Goal: Task Accomplishment & Management: Manage account settings

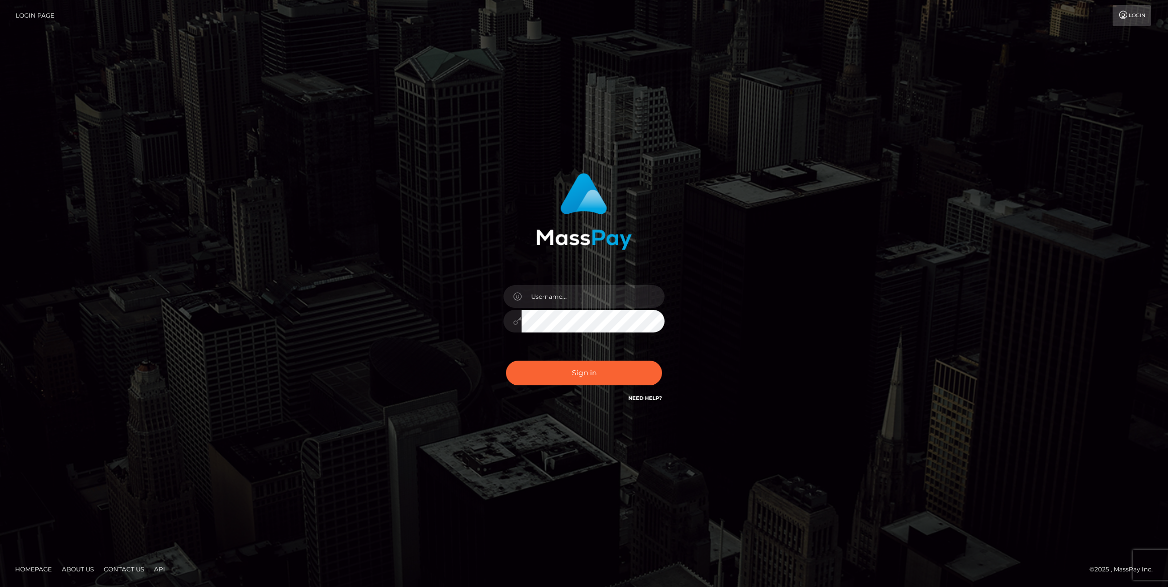
click at [600, 386] on div "Sign in Need Help?" at bounding box center [584, 377] width 176 height 45
type input "bengreen"
click at [598, 383] on button "Sign in" at bounding box center [584, 373] width 156 height 25
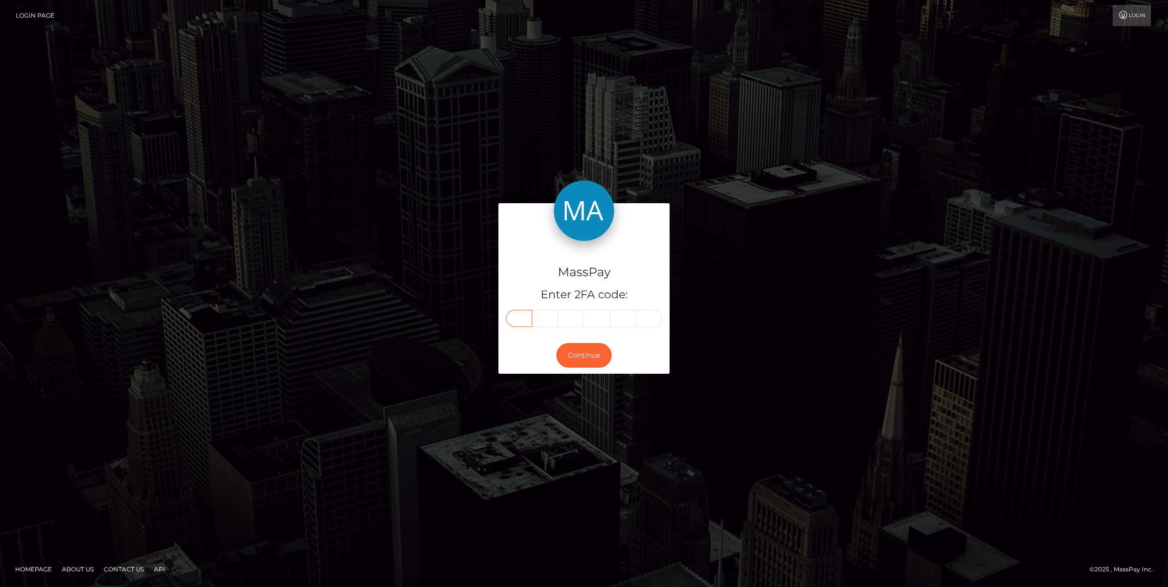
paste input "8"
type input "8"
type input "0"
type input "6"
type input "3"
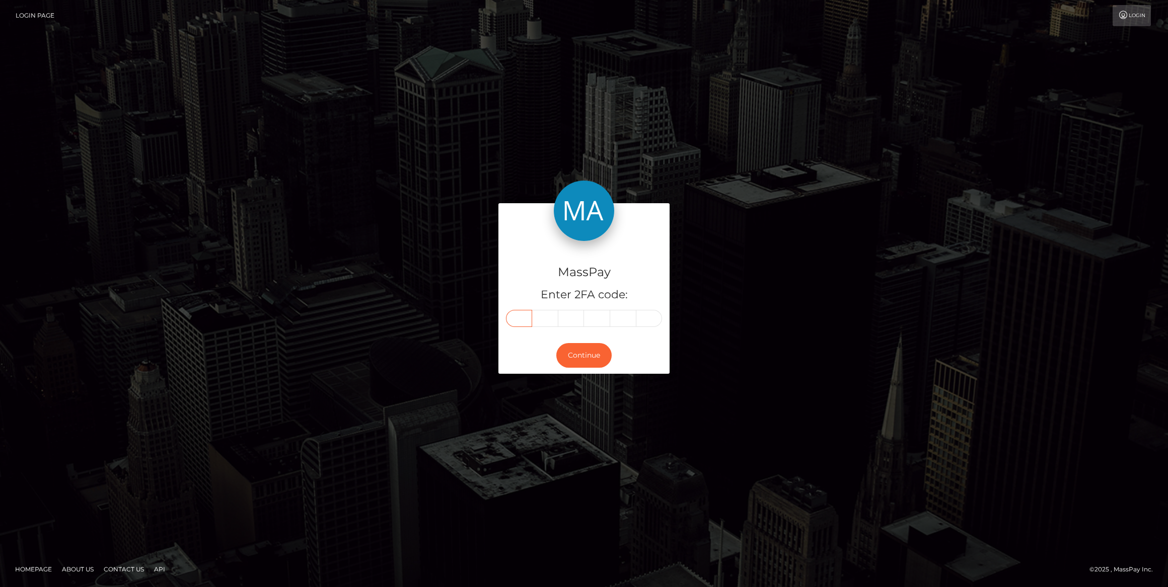
type input "1"
type input "5"
click at [583, 358] on button "Continue" at bounding box center [583, 355] width 55 height 25
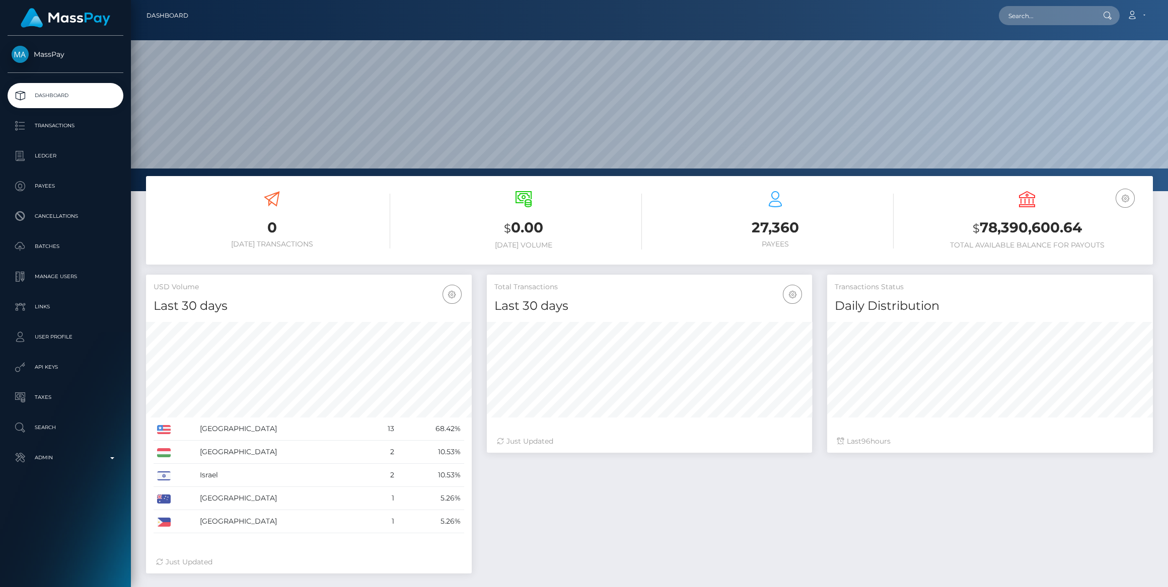
scroll to position [178, 325]
click at [69, 459] on p "Admin" at bounding box center [66, 457] width 108 height 15
click at [70, 459] on p "Admin" at bounding box center [66, 457] width 108 height 15
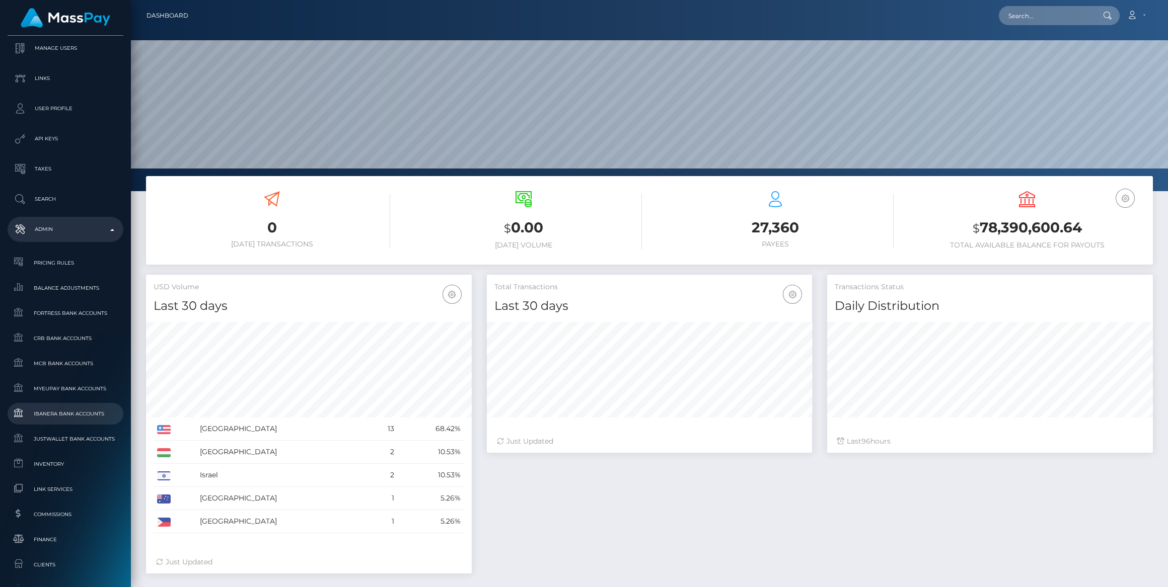
scroll to position [320, 0]
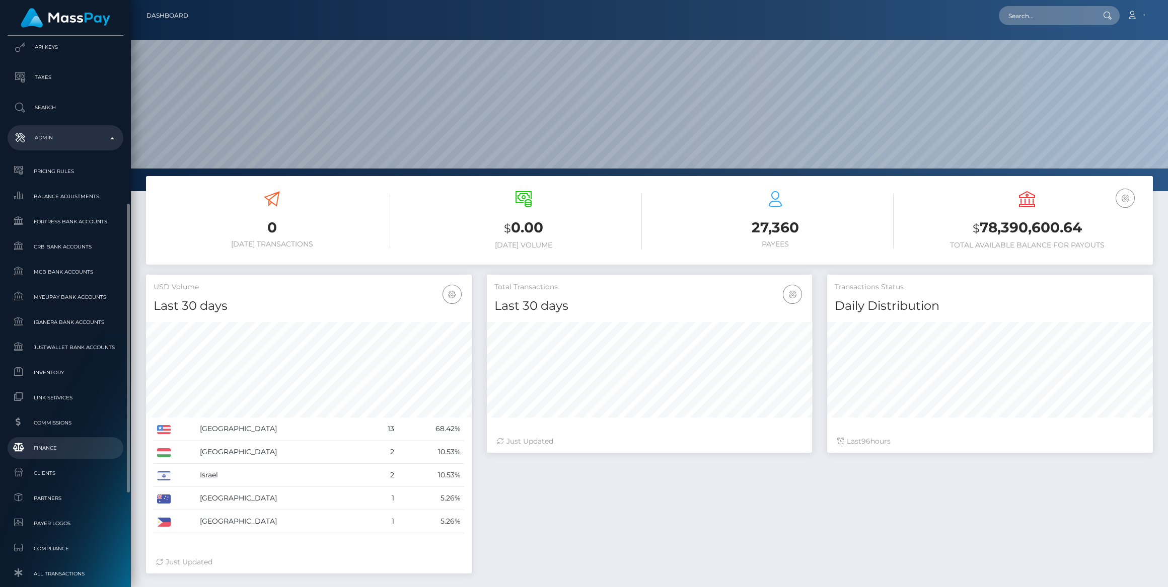
click at [56, 450] on span "Finance" at bounding box center [66, 448] width 108 height 12
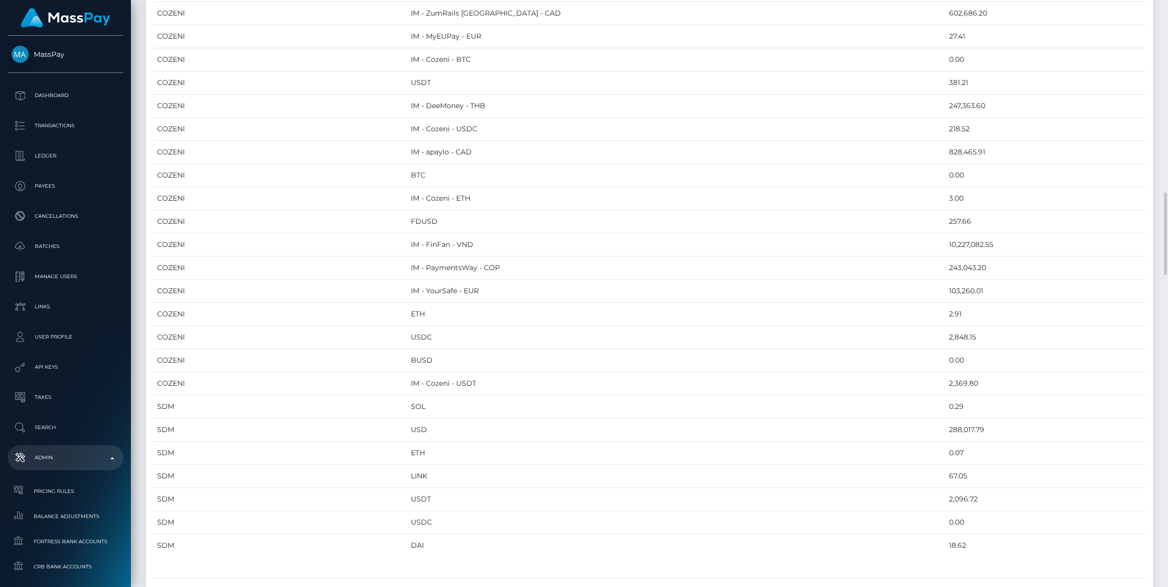
scroll to position [1555, 0]
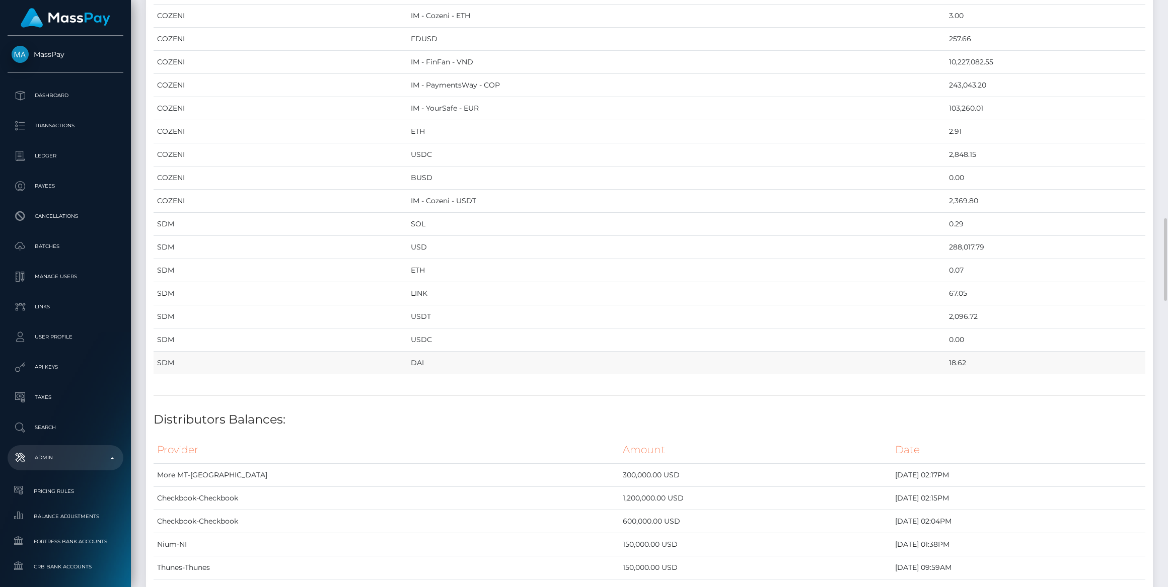
drag, startPoint x: 159, startPoint y: 110, endPoint x: 919, endPoint y: 343, distance: 795.5
copy table "Provider Currency Balance MYEUPAY EUR 373,598.28 MYEUPAY GBP 0.00 SPARE USD 263…"
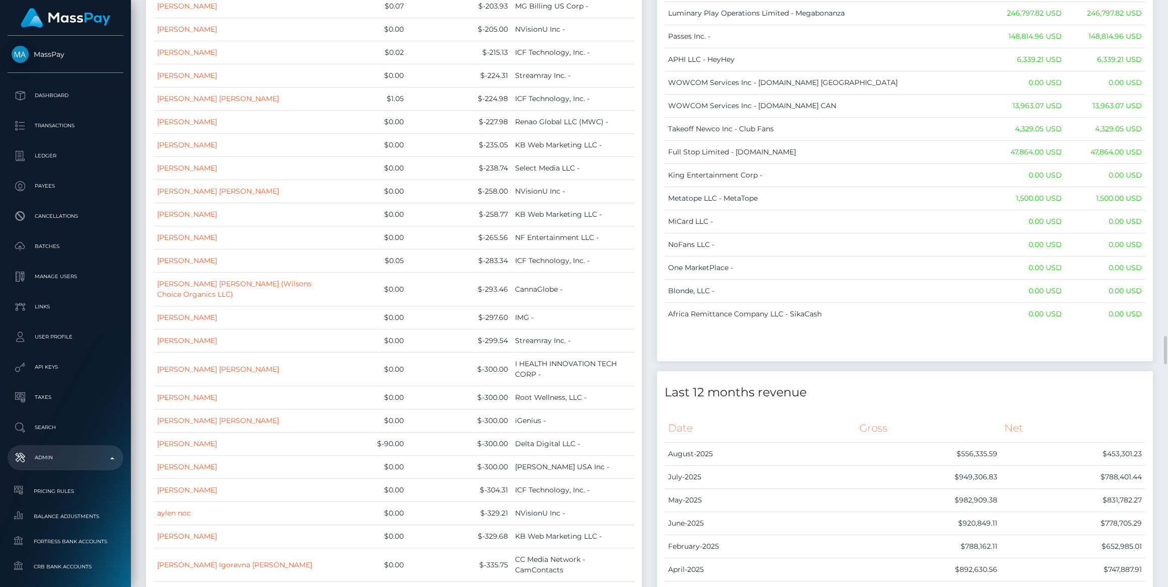
scroll to position [7915, 0]
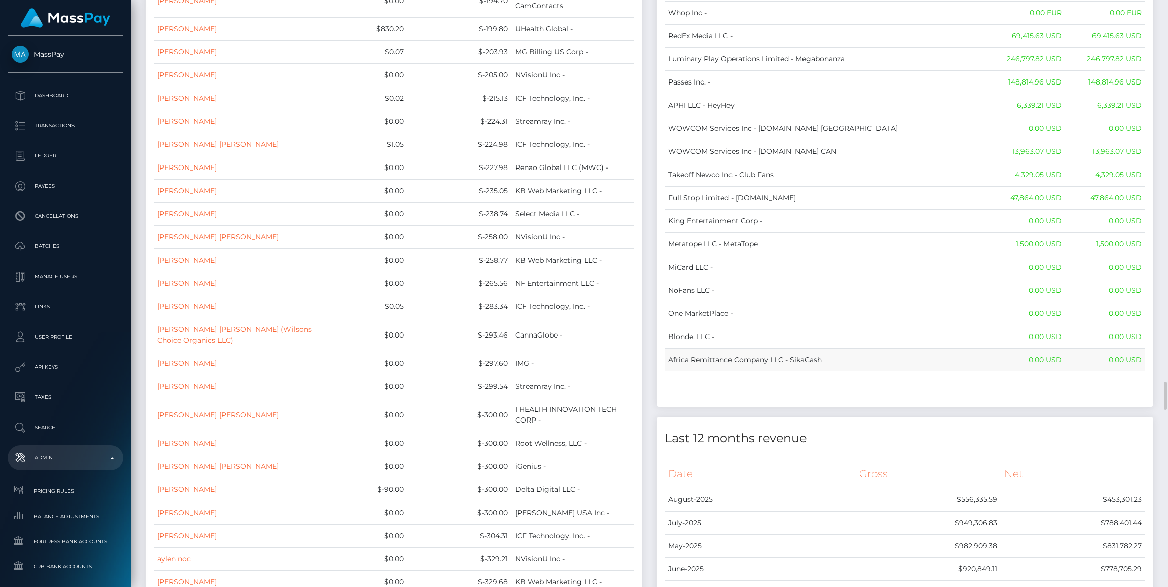
drag, startPoint x: 670, startPoint y: 110, endPoint x: 1141, endPoint y: 255, distance: 493.0
copy table "Name Wallet Balance Ledger Balance RNetwork LLC - 33,033.21 USD 1,542.77 USD Ma…"
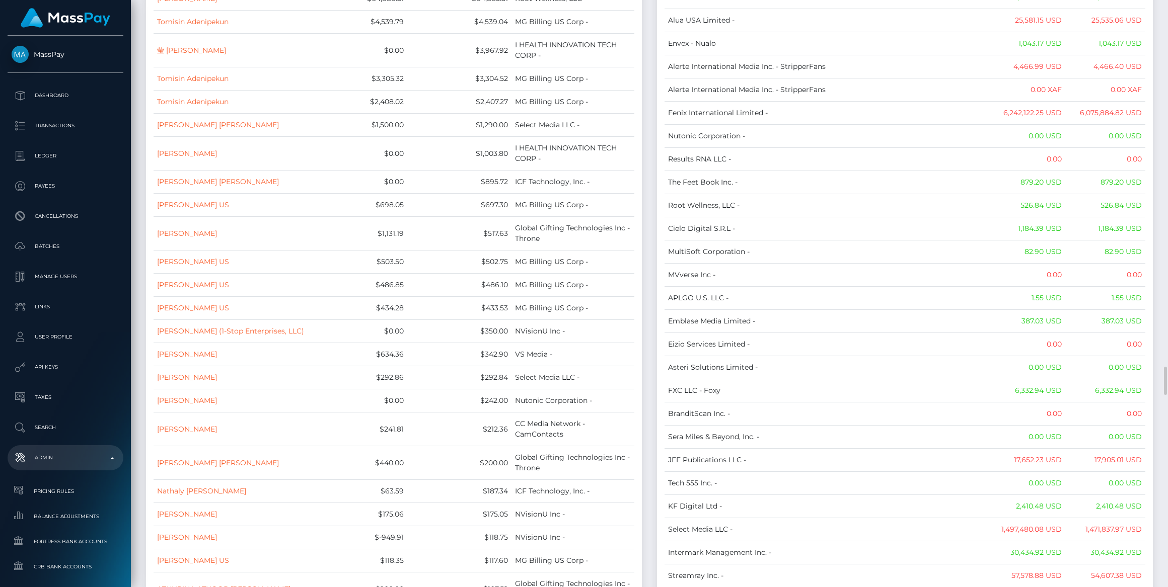
scroll to position [0, 0]
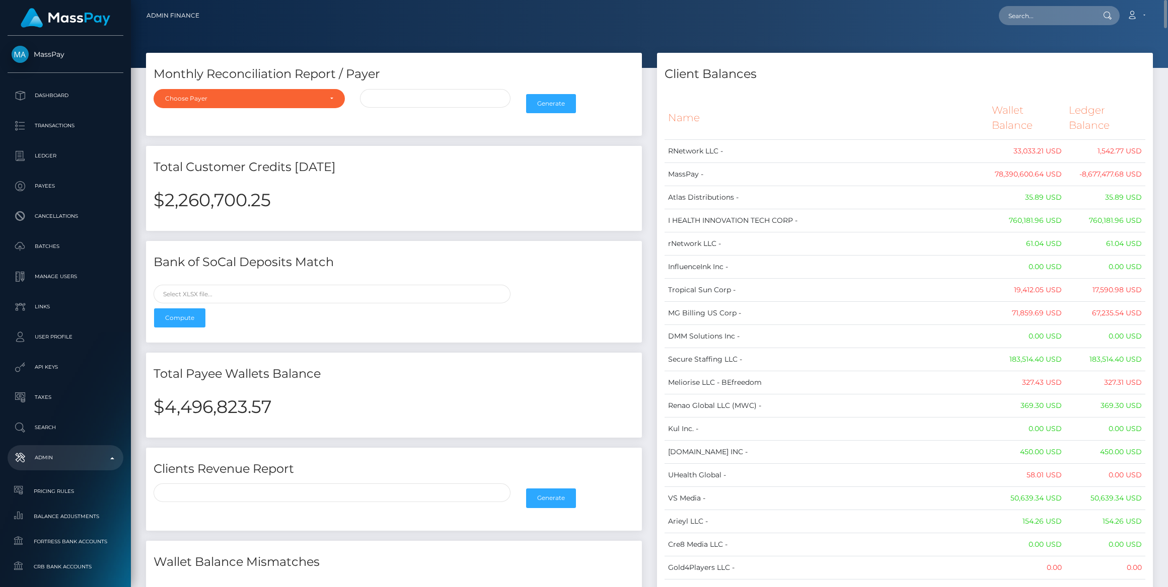
click at [239, 412] on h2 "$4,496,823.57" at bounding box center [393, 407] width 481 height 21
click at [238, 409] on h2 "$4,496,823.57" at bounding box center [393, 407] width 481 height 21
copy h2 "4,496,823.57"
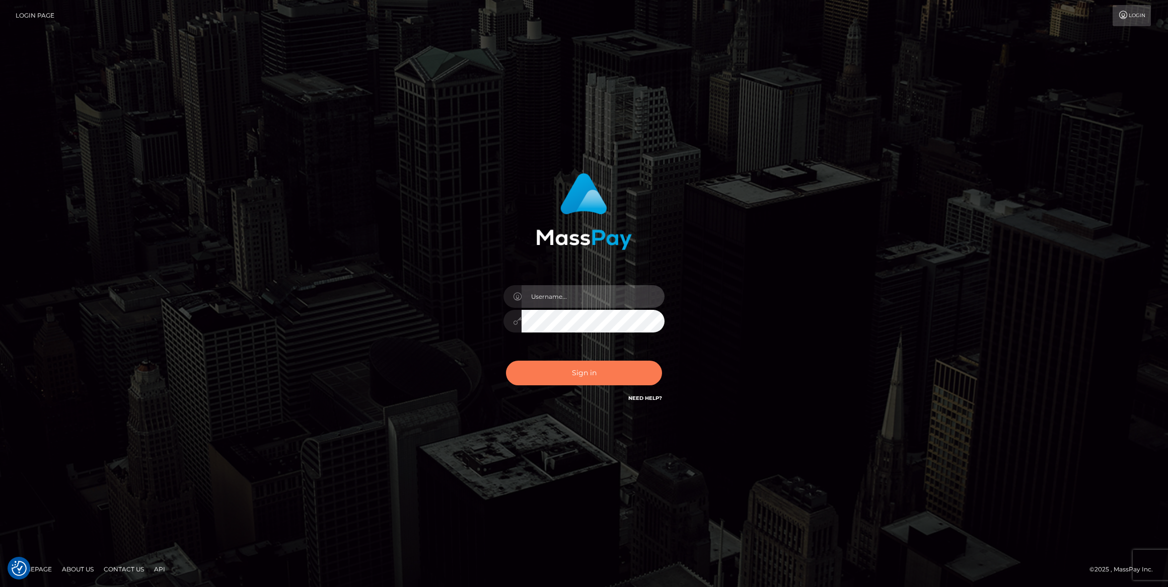
type input "bengreen"
click at [617, 378] on button "Sign in" at bounding box center [584, 373] width 156 height 25
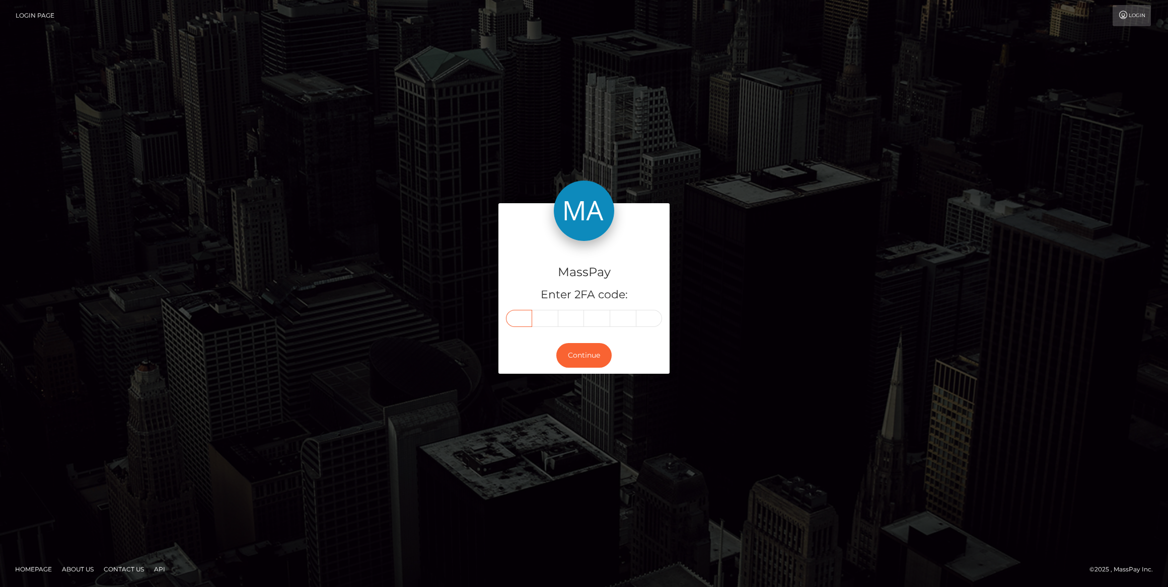
click at [524, 323] on input "text" at bounding box center [519, 318] width 26 height 17
paste input "1"
type input "1"
type input "9"
type input "8"
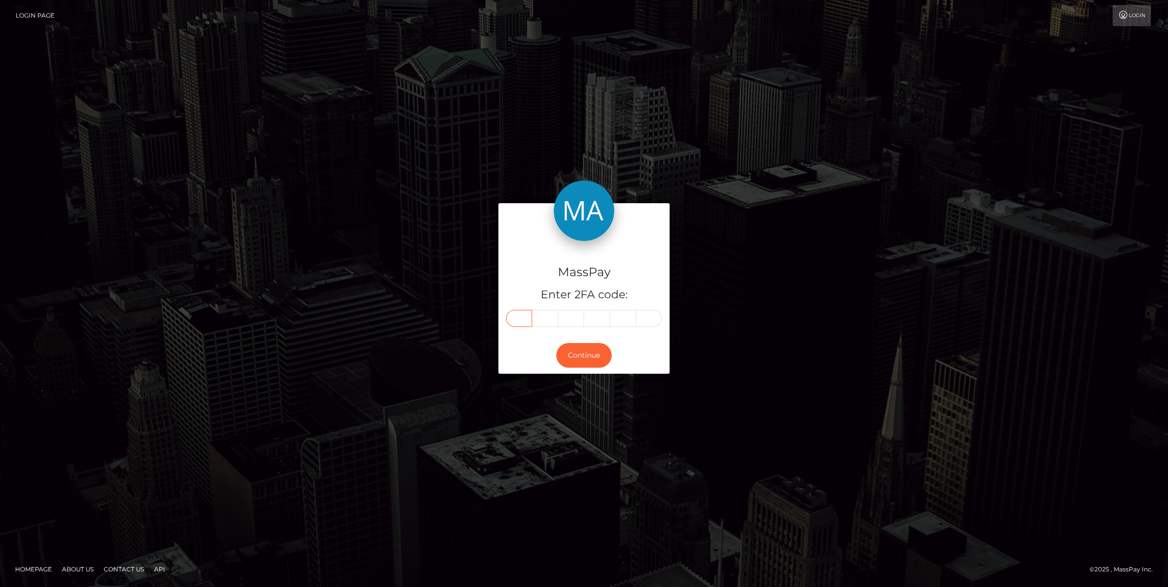
type input "8"
type input "4"
type input "7"
click at [579, 344] on div "Continue" at bounding box center [583, 355] width 171 height 37
click at [584, 351] on button "Continue" at bounding box center [583, 355] width 55 height 25
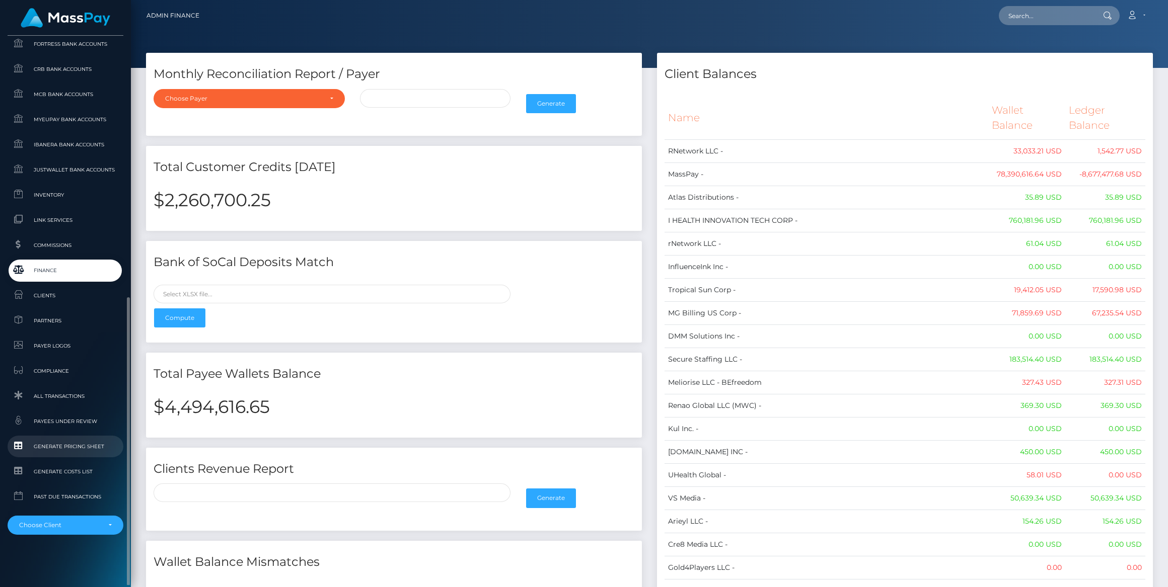
scroll to position [498, 0]
click at [66, 275] on span "Finance" at bounding box center [66, 271] width 108 height 12
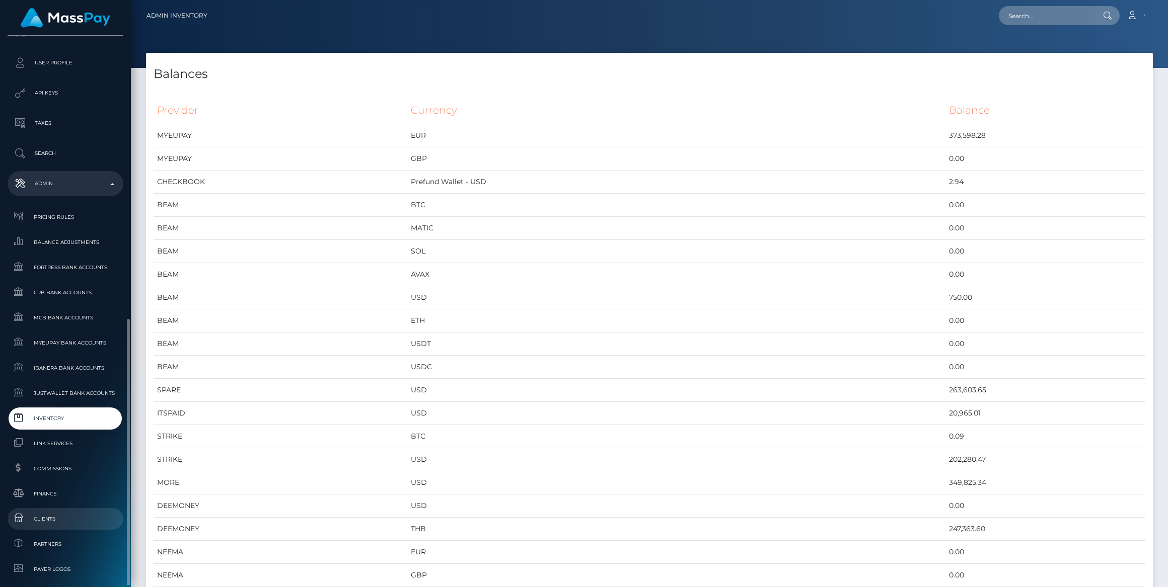
scroll to position [457, 0]
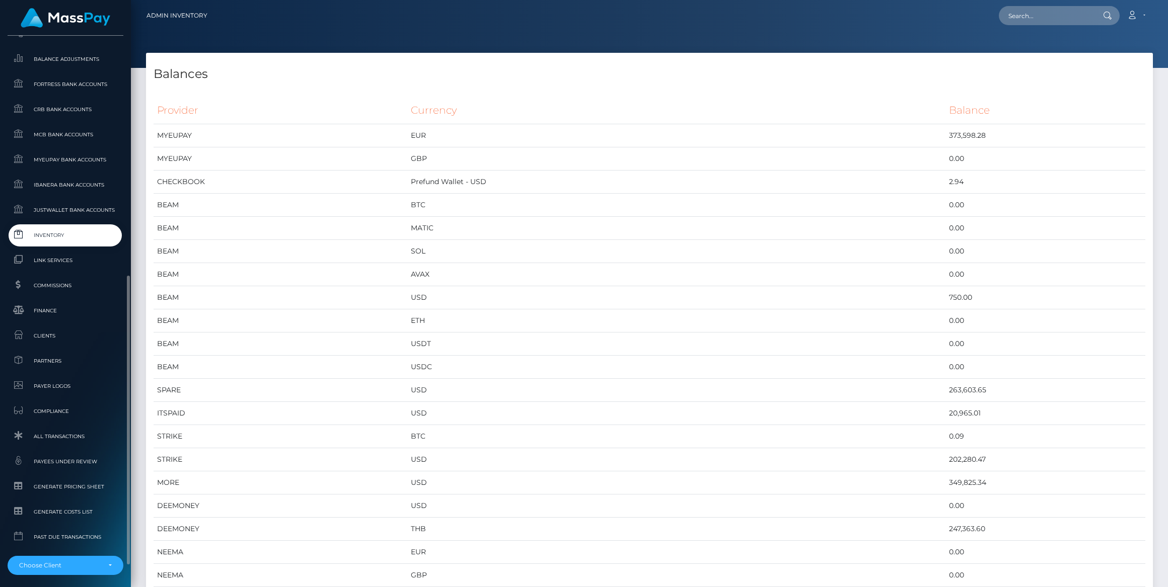
click at [65, 233] on span "Inventory" at bounding box center [66, 235] width 108 height 12
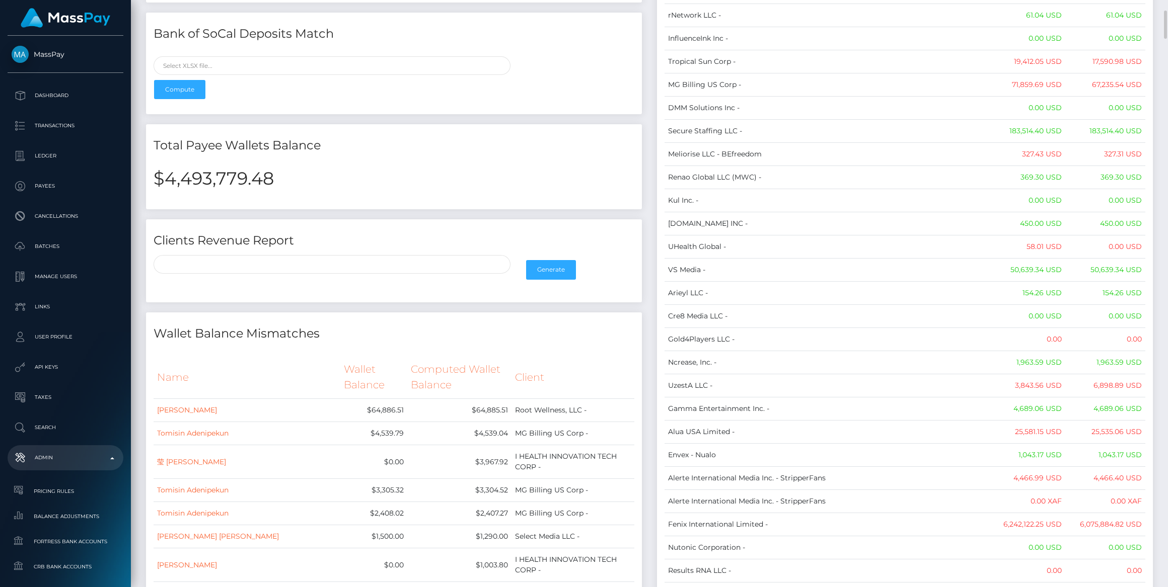
scroll to position [274, 0]
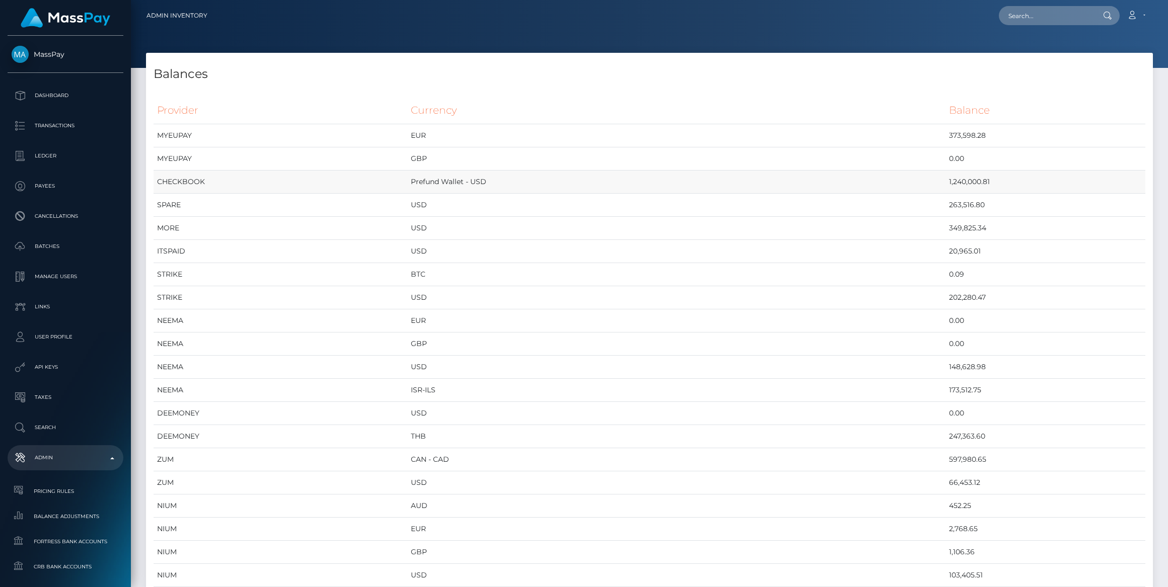
scroll to position [4072, 1006]
click at [407, 176] on td "CHECKBOOK" at bounding box center [280, 182] width 254 height 23
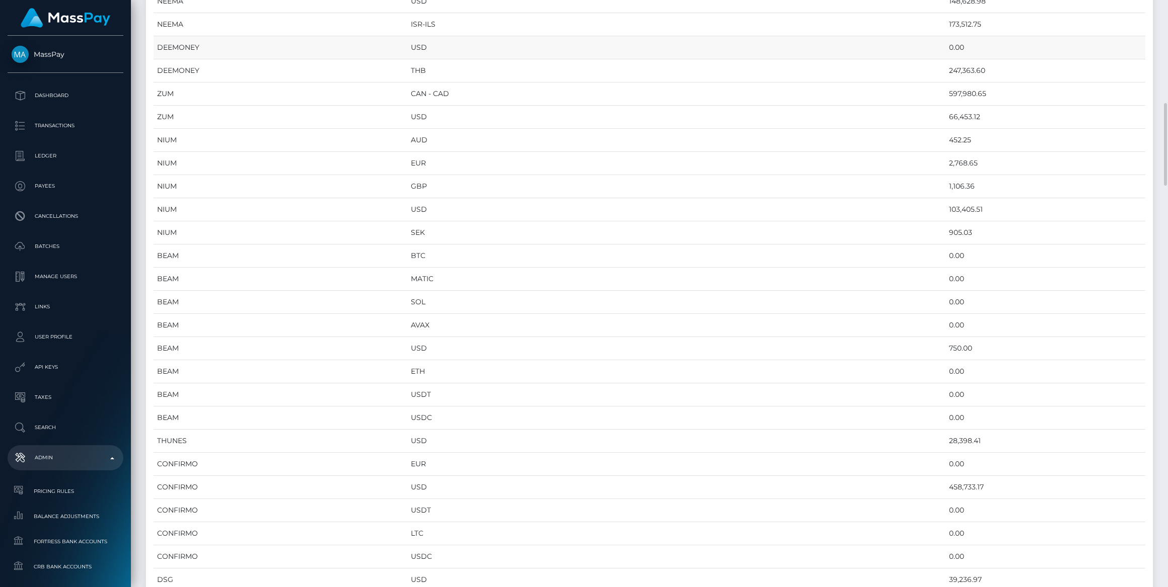
scroll to position [412, 0]
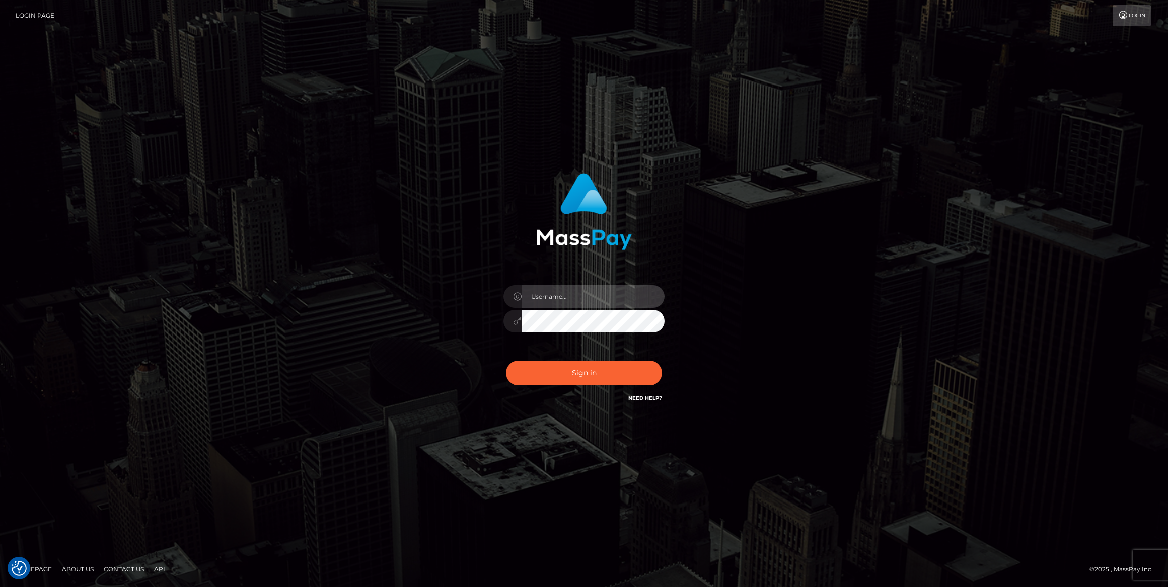
type input "bengreen"
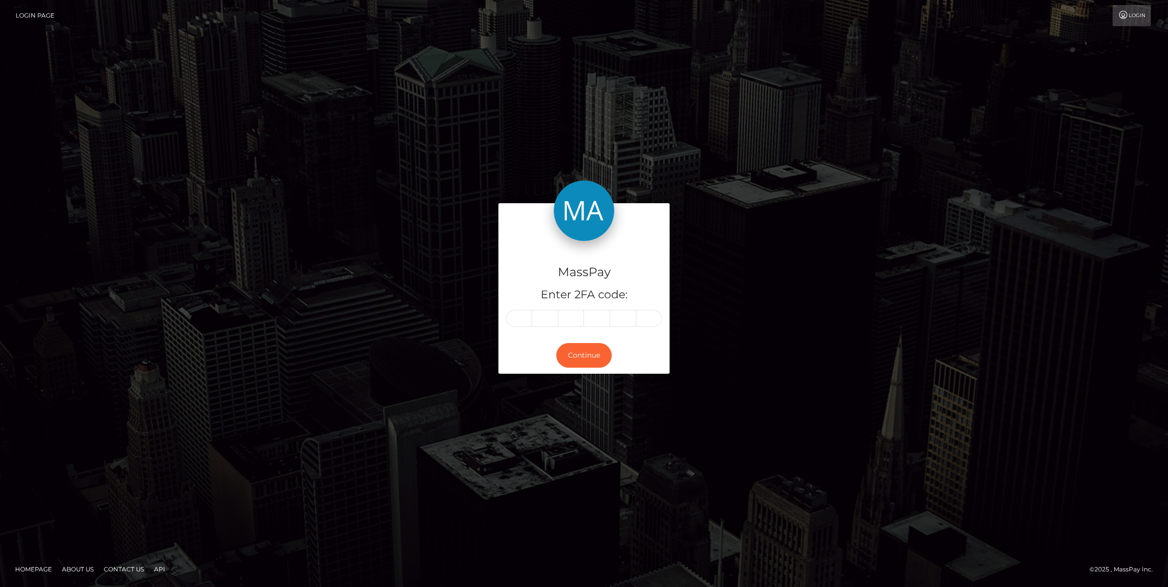
click at [513, 325] on div "MassPay Enter 2FA code:" at bounding box center [583, 289] width 171 height 97
paste input "6"
type input "6"
type input "4"
type input "0"
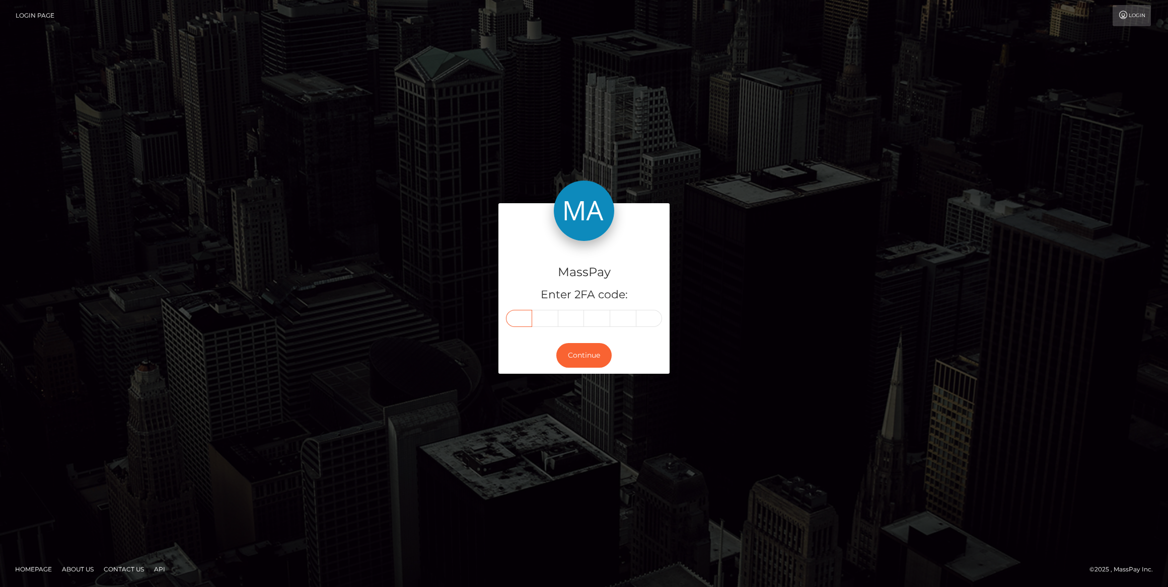
type input "5"
type input "2"
click at [571, 365] on button "Continue" at bounding box center [583, 355] width 55 height 25
click at [570, 361] on button "Continue" at bounding box center [583, 355] width 55 height 25
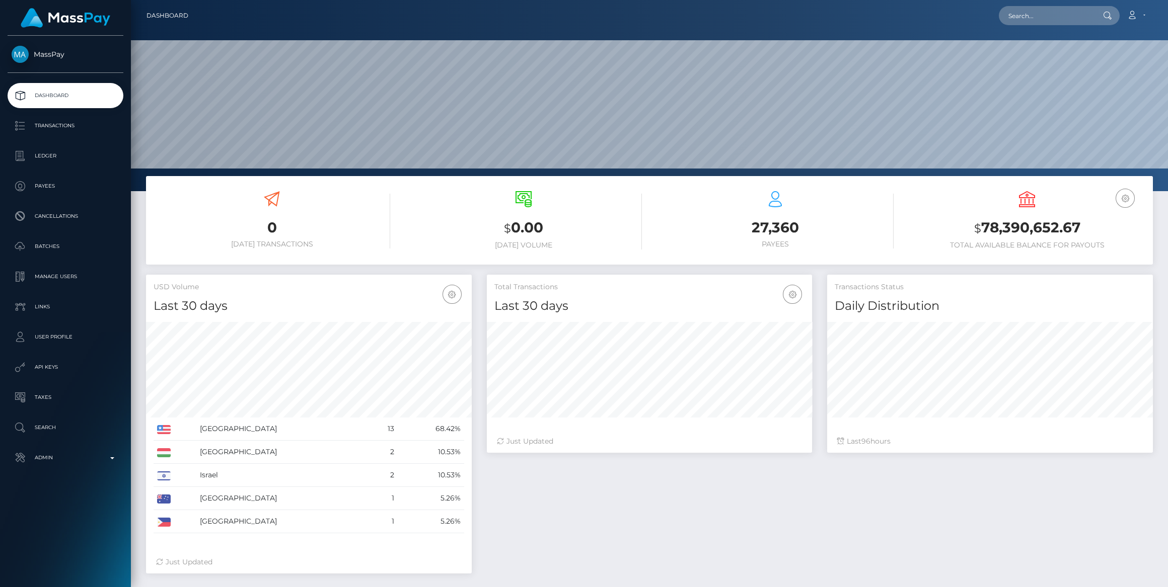
scroll to position [178, 325]
click at [65, 163] on p "Ledger" at bounding box center [66, 155] width 108 height 15
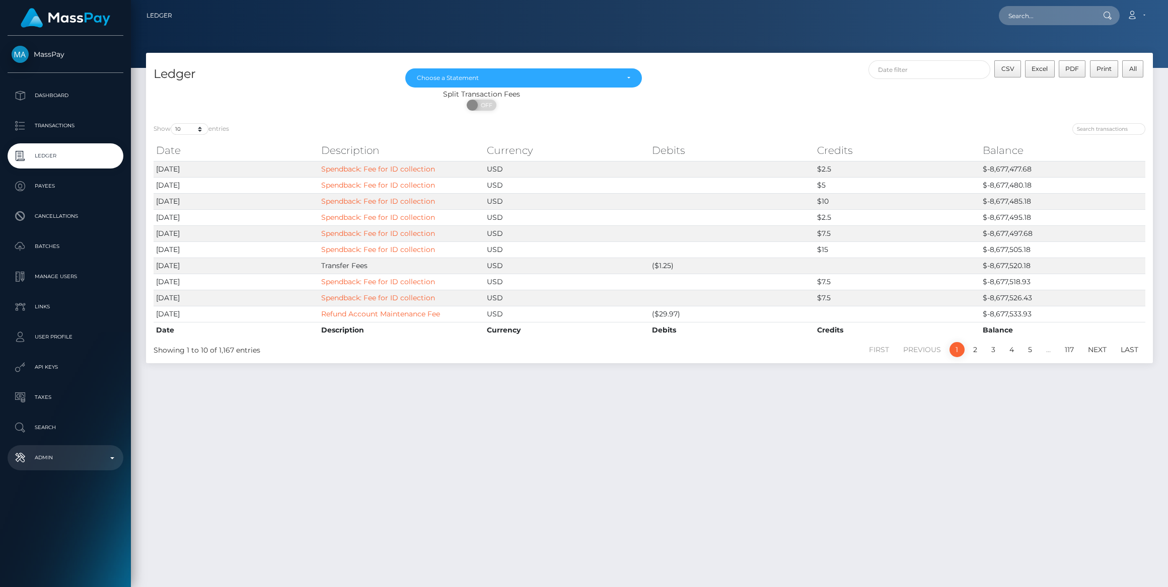
click at [62, 459] on p "Admin" at bounding box center [66, 457] width 108 height 15
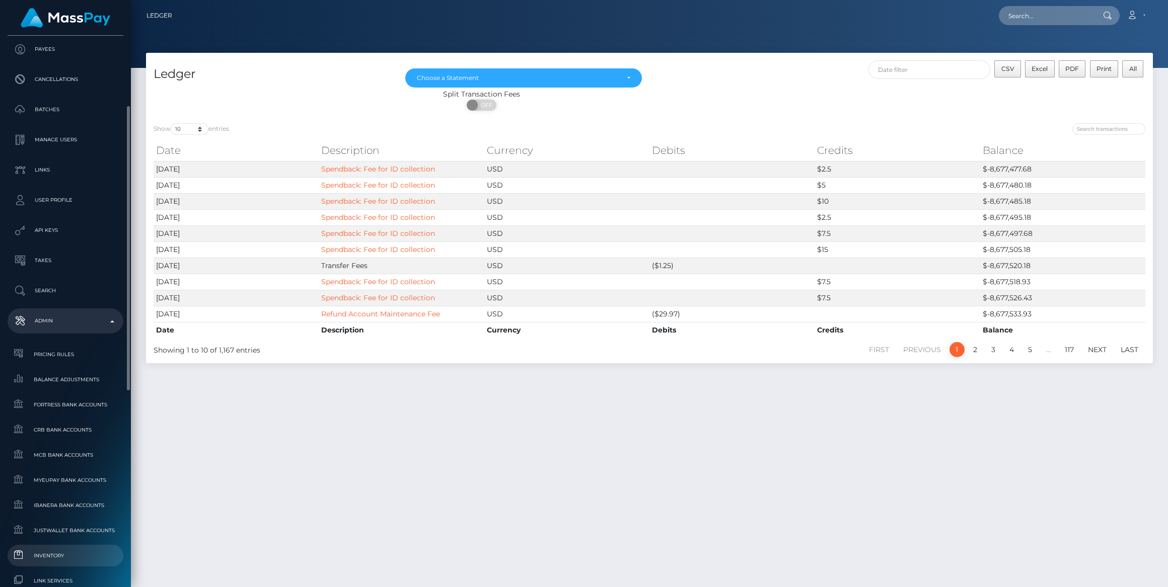
click at [46, 547] on link "Inventory" at bounding box center [66, 556] width 116 height 22
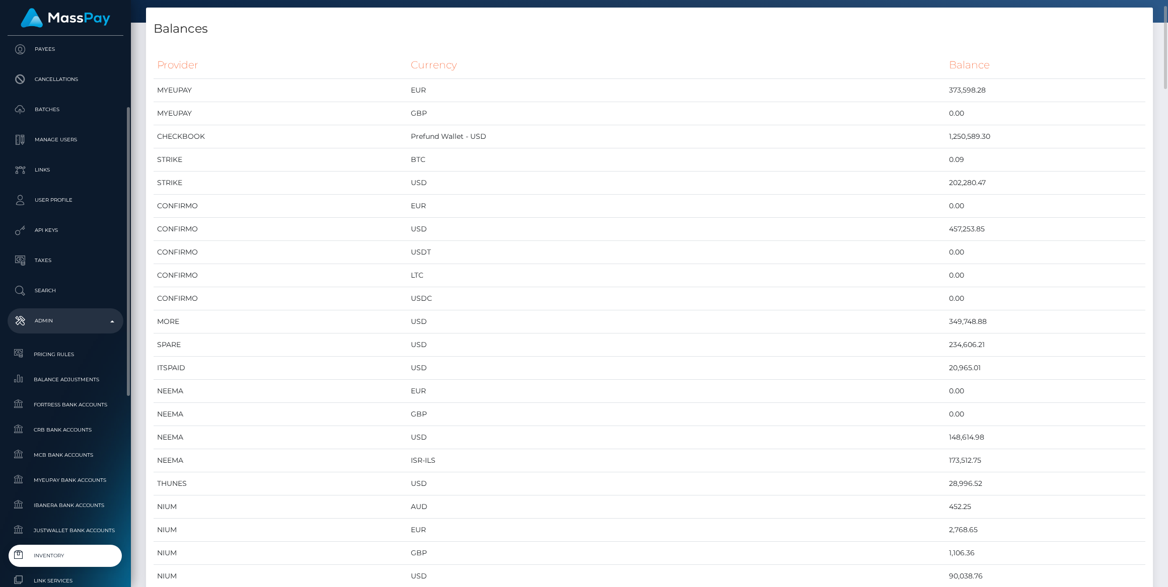
scroll to position [320, 0]
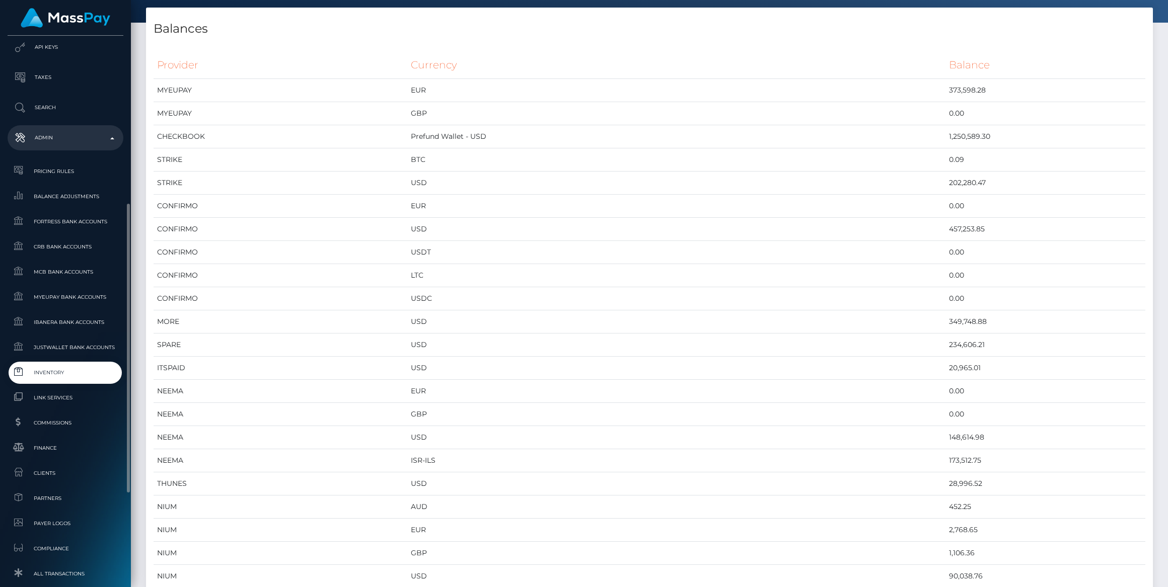
click at [64, 374] on span "Inventory" at bounding box center [66, 373] width 108 height 12
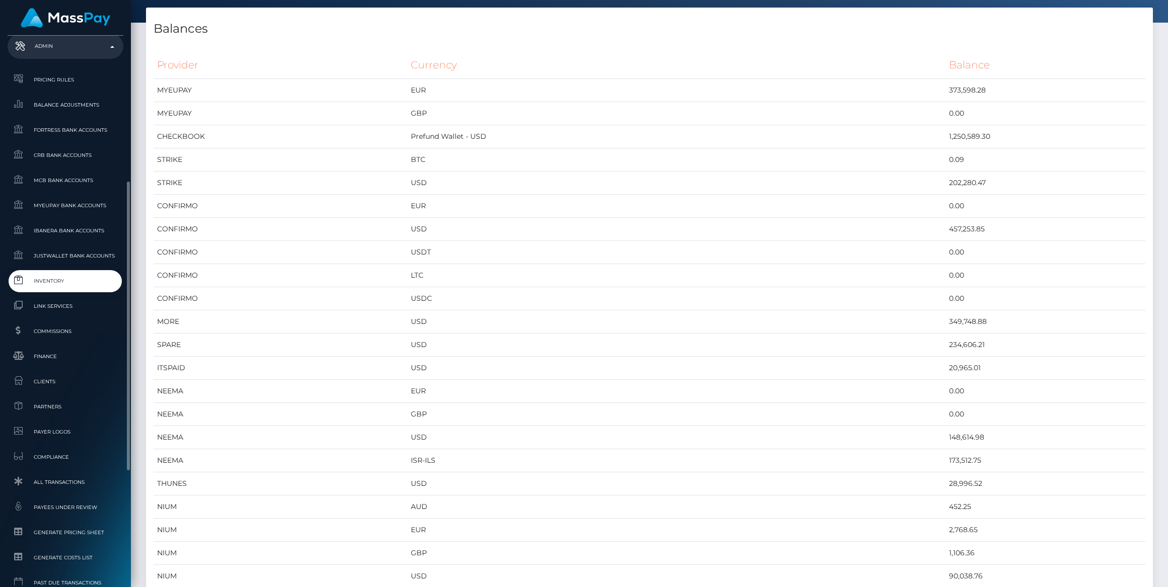
scroll to position [498, 0]
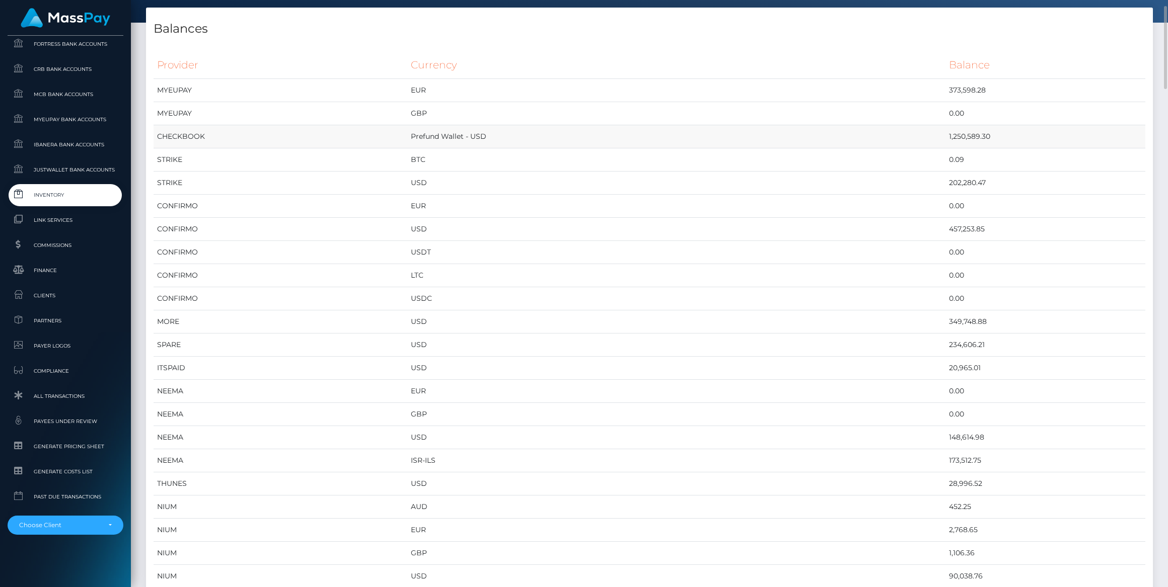
drag, startPoint x: 788, startPoint y: 146, endPoint x: 995, endPoint y: 127, distance: 208.7
click at [995, 127] on tr "CHECKBOOK Prefund Wallet - USD 1,250,589.30" at bounding box center [648, 136] width 991 height 23
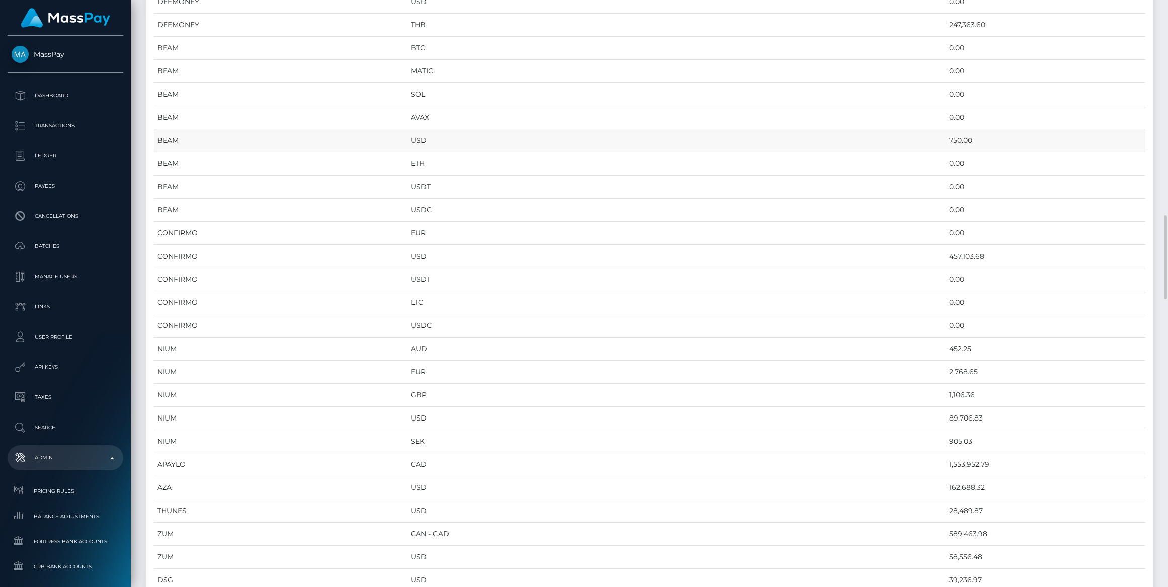
scroll to position [594, 0]
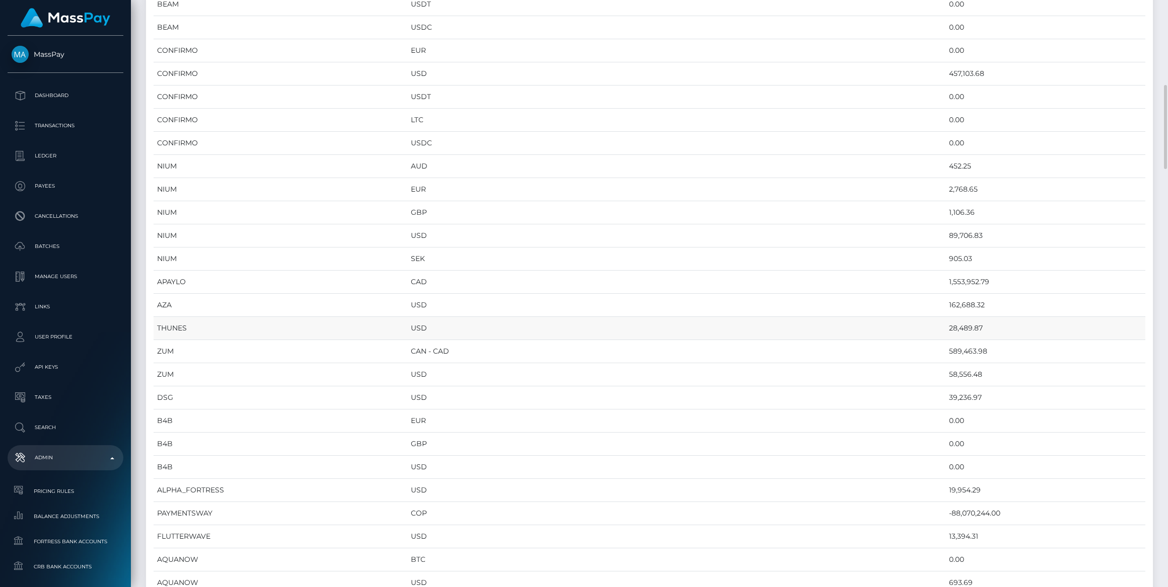
click at [754, 317] on td "USD" at bounding box center [676, 328] width 538 height 23
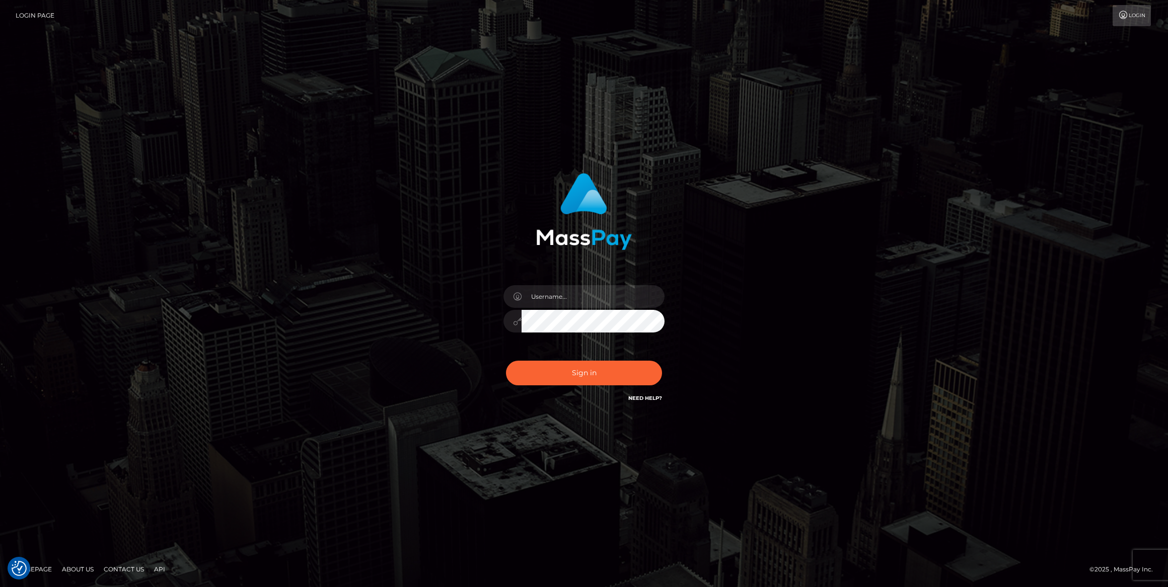
checkbox input "true"
